Goal: Task Accomplishment & Management: Manage account settings

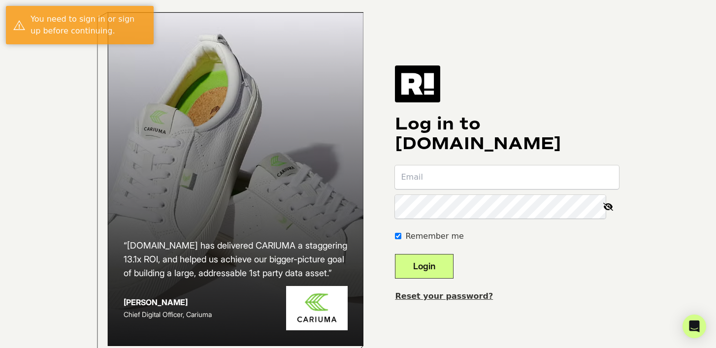
type input "julia@framebridge.com"
click at [441, 279] on button "Login" at bounding box center [424, 266] width 59 height 25
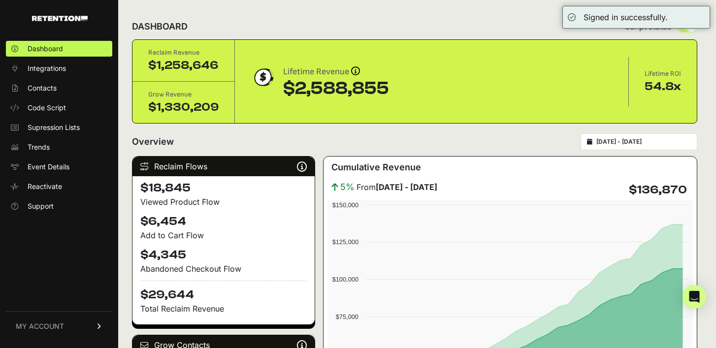
click at [465, 146] on div "Overview 2025-08-06 - 2025-09-05" at bounding box center [414, 141] width 565 height 17
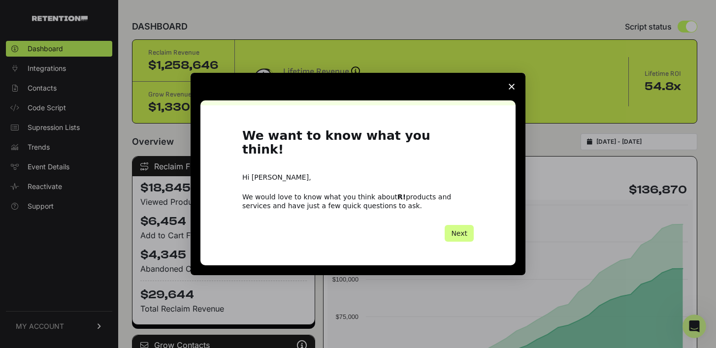
click at [512, 90] on icon "Close survey" at bounding box center [512, 87] width 6 height 6
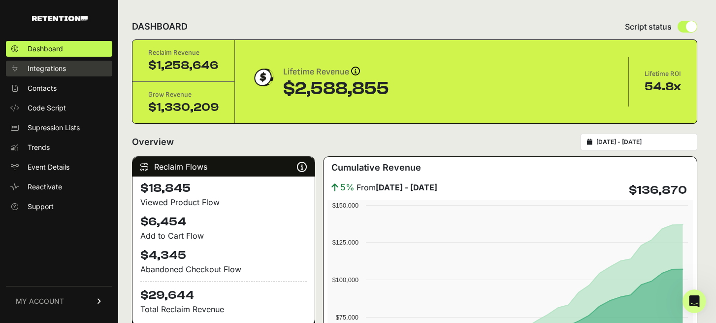
click at [46, 68] on span "Integrations" at bounding box center [47, 69] width 38 height 10
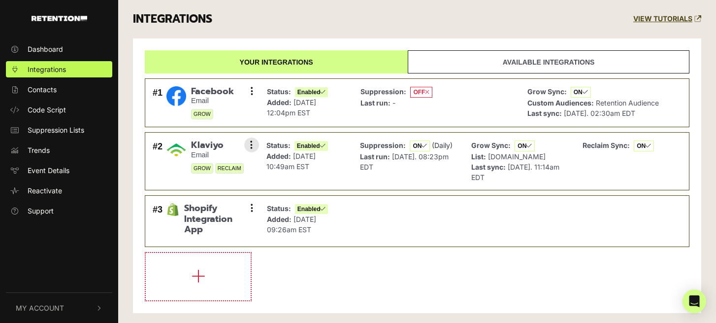
scroll to position [4, 0]
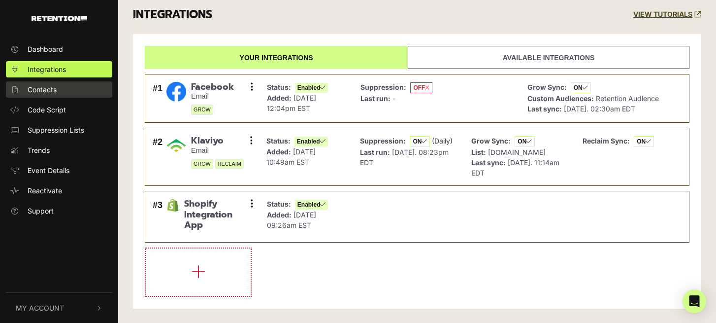
click at [55, 88] on span "Contacts" at bounding box center [42, 89] width 29 height 10
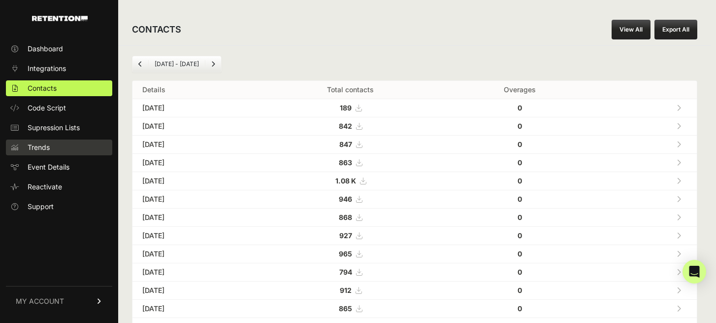
click at [46, 146] on span "Trends" at bounding box center [39, 147] width 22 height 10
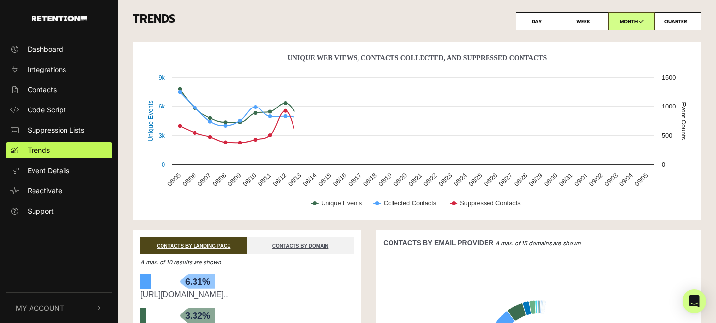
scroll to position [43, 0]
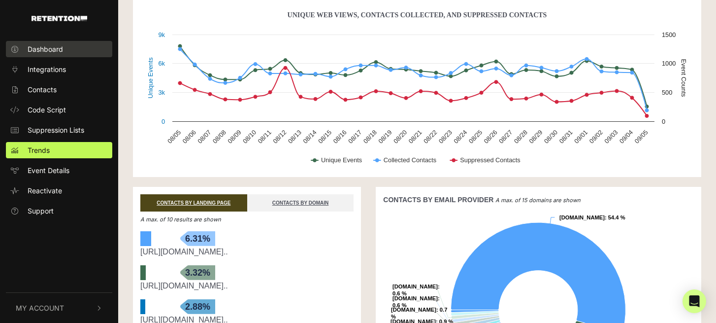
click at [35, 48] on span "Dashboard" at bounding box center [45, 49] width 35 height 10
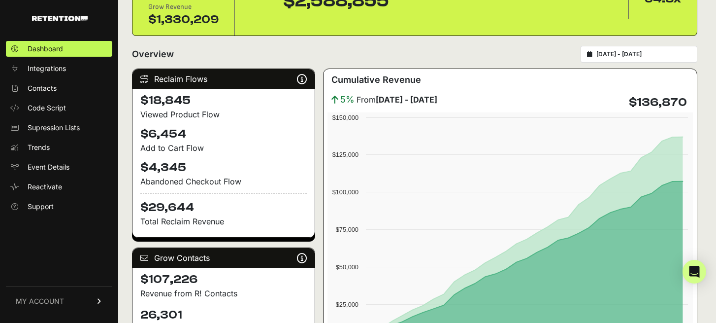
scroll to position [91, 0]
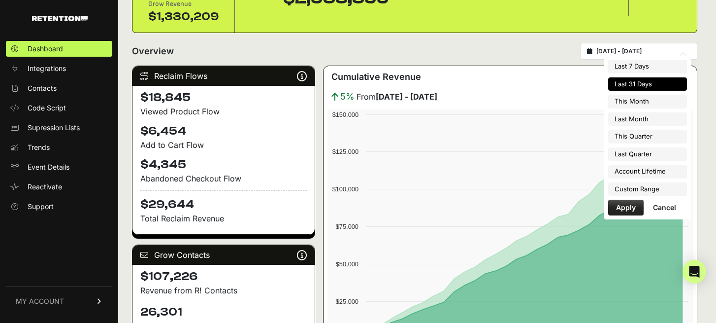
click at [634, 52] on input "2025-08-06 - 2025-09-05" at bounding box center [643, 51] width 95 height 8
click at [630, 120] on li "Last Month" at bounding box center [647, 119] width 79 height 14
type input "[DATE] - [DATE]"
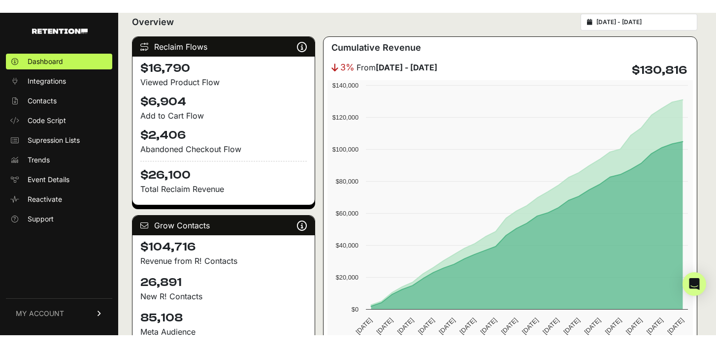
scroll to position [129, 0]
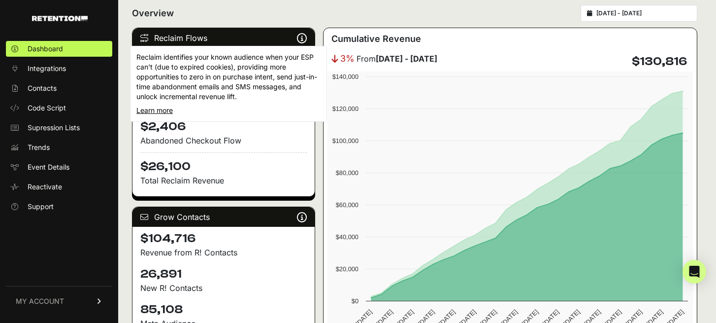
click at [299, 38] on icon at bounding box center [302, 38] width 10 height 0
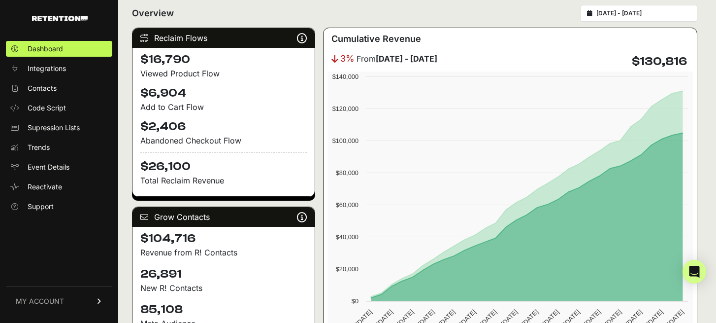
click at [299, 18] on div "Overview [DATE] - [DATE]" at bounding box center [414, 13] width 565 height 17
